Goal: Task Accomplishment & Management: Manage account settings

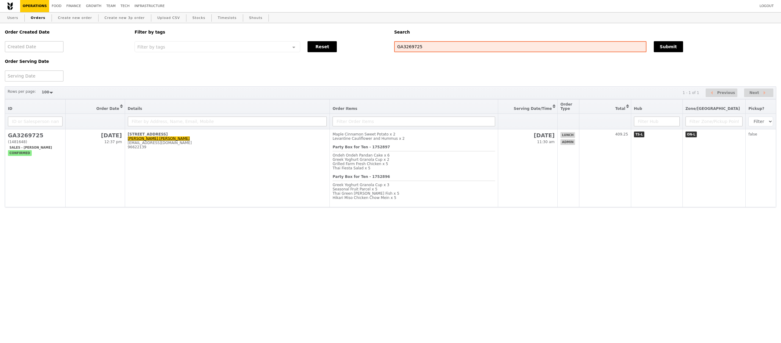
select select "100"
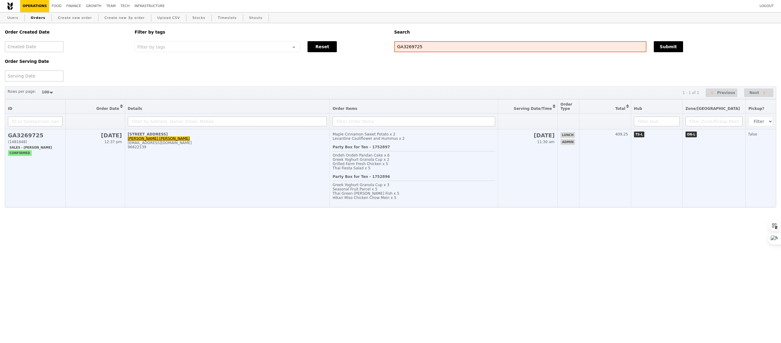
click at [401, 162] on div "Greek Yoghurt Granola Cup x 2" at bounding box center [413, 159] width 162 height 4
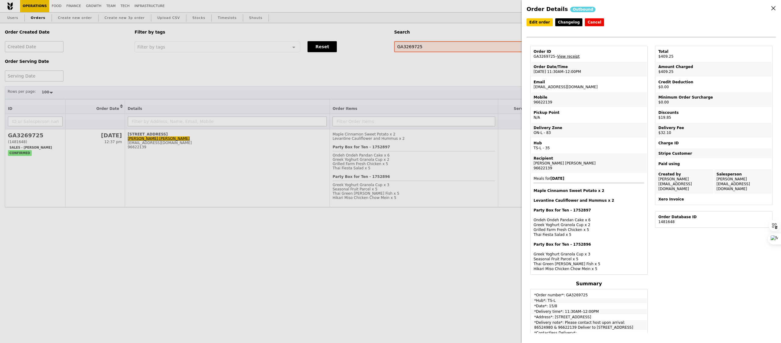
click at [210, 70] on div "Order Details Outbound Edit order Changelog Cancel Order ID GA3269725 – View re…" at bounding box center [390, 171] width 781 height 343
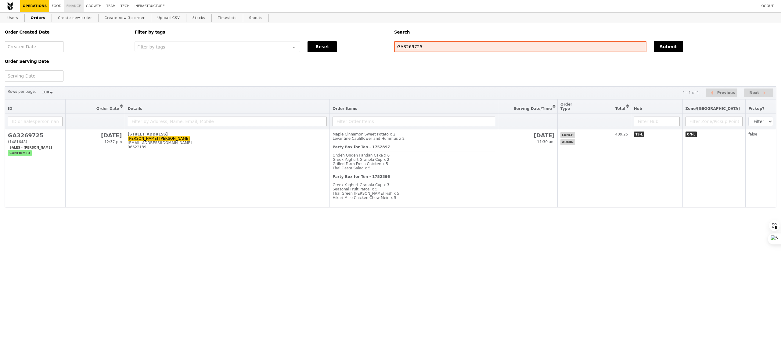
click at [75, 6] on link "Finance" at bounding box center [74, 6] width 20 height 12
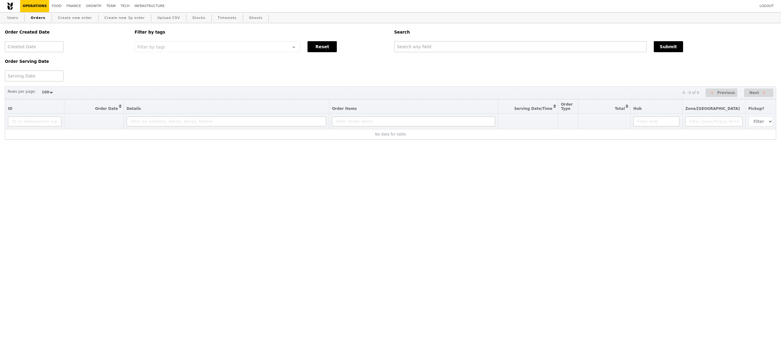
select select "100"
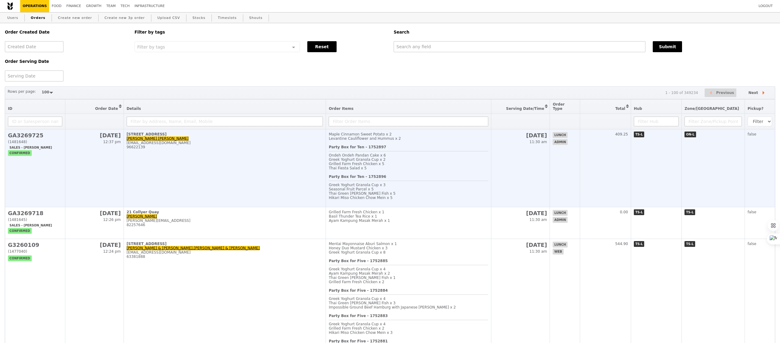
click at [307, 163] on td "30 Pasir Panjang Road, #05-00 Wai Yan Thein wai.yan.thein@sap.com 96622139" at bounding box center [225, 168] width 202 height 78
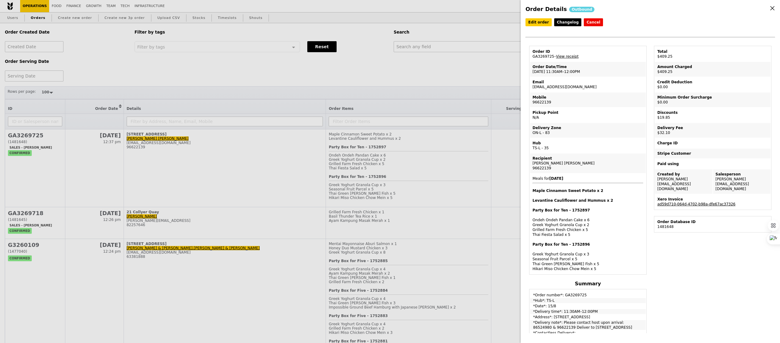
click at [691, 202] on link "ad59d710-064d-4702-b98a-dfe67ac37326" at bounding box center [696, 204] width 78 height 4
